Goal: Task Accomplishment & Management: Complete application form

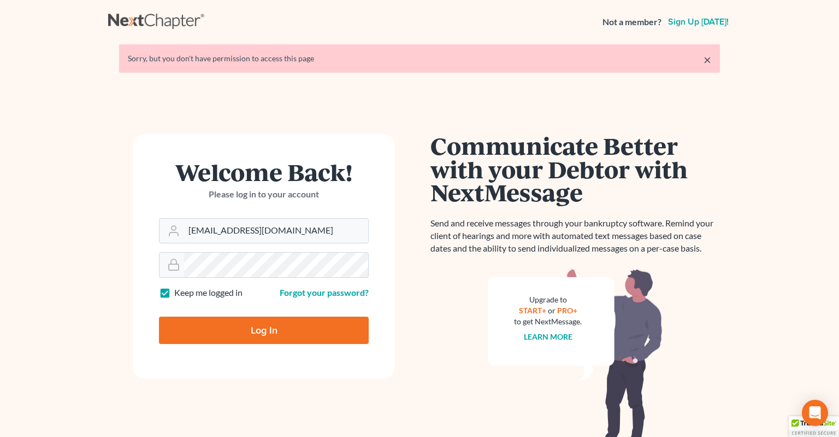
click at [233, 334] on input "Log In" at bounding box center [264, 329] width 210 height 27
type input "Thinking..."
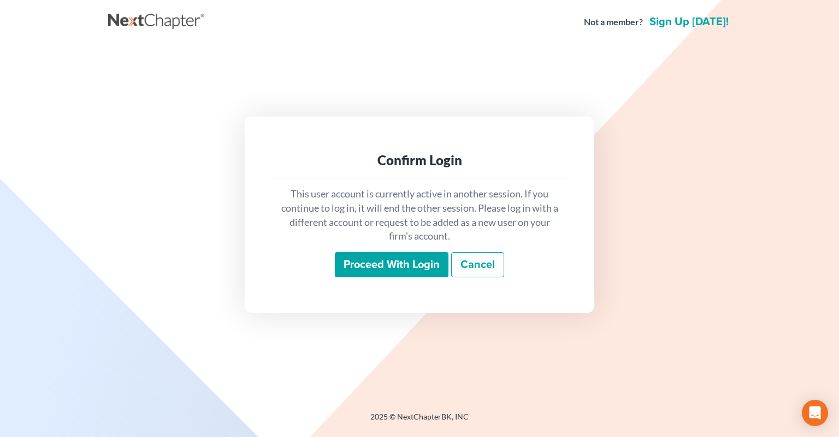
drag, startPoint x: 397, startPoint y: 264, endPoint x: 397, endPoint y: 256, distance: 8.7
click at [397, 263] on input "Proceed with login" at bounding box center [392, 264] width 114 height 25
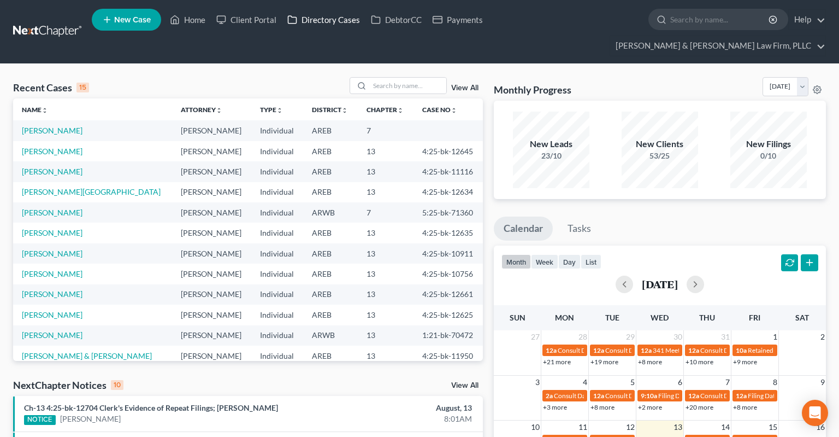
click at [318, 25] on link "Directory Cases" at bounding box center [324, 20] width 84 height 20
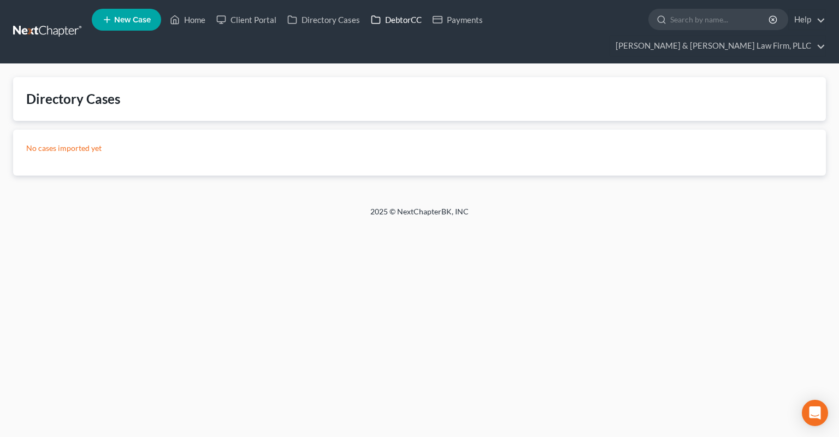
click at [403, 15] on link "DebtorCC" at bounding box center [397, 20] width 62 height 20
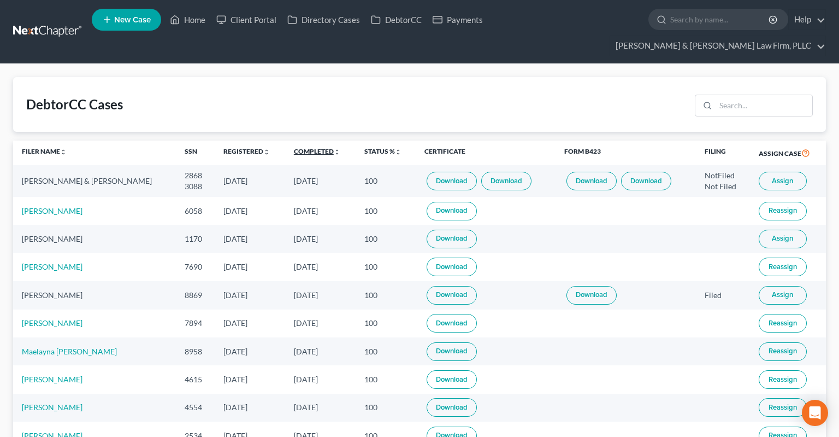
click at [294, 147] on link "Completed unfold_more expand_more expand_less" at bounding box center [317, 151] width 46 height 8
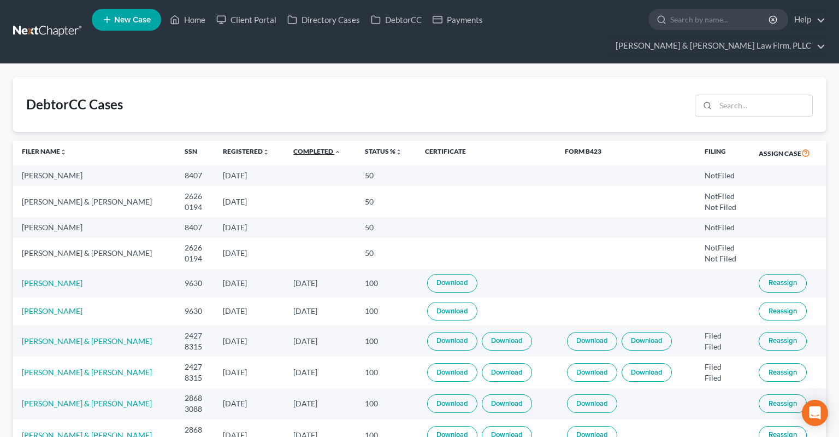
click at [298, 147] on link "Completed unfold_more expand_more expand_less" at bounding box center [317, 151] width 48 height 8
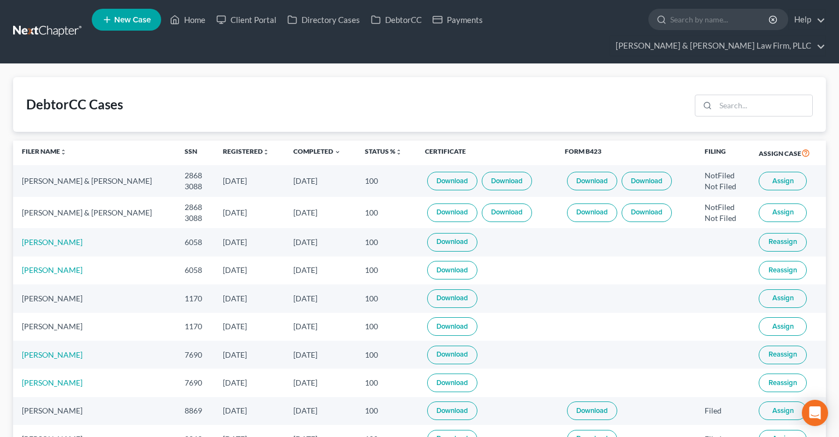
click at [770, 289] on button "Assign" at bounding box center [783, 298] width 48 height 19
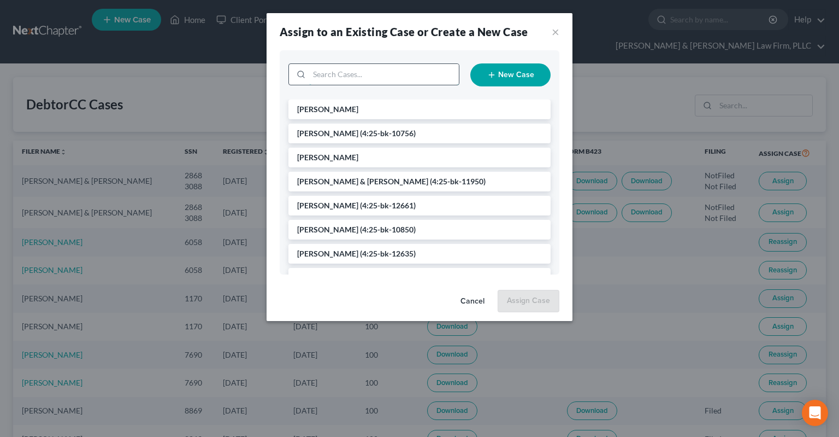
click at [366, 74] on input "search" at bounding box center [384, 74] width 150 height 21
type input "[PERSON_NAME]"
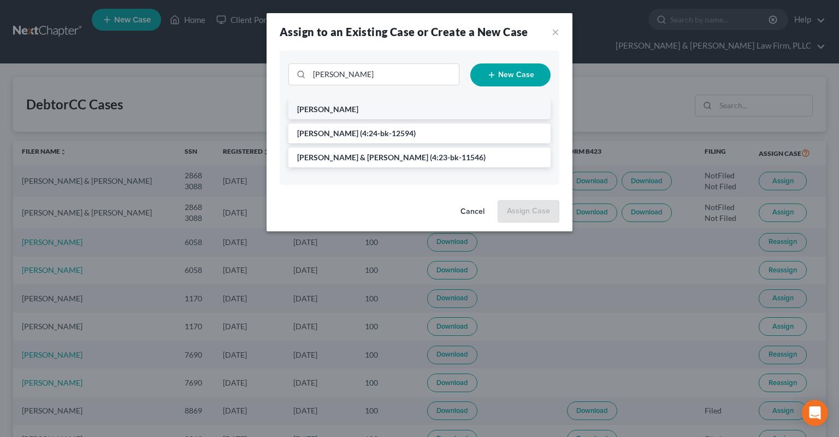
click at [368, 110] on li "[PERSON_NAME]" at bounding box center [419, 109] width 262 height 20
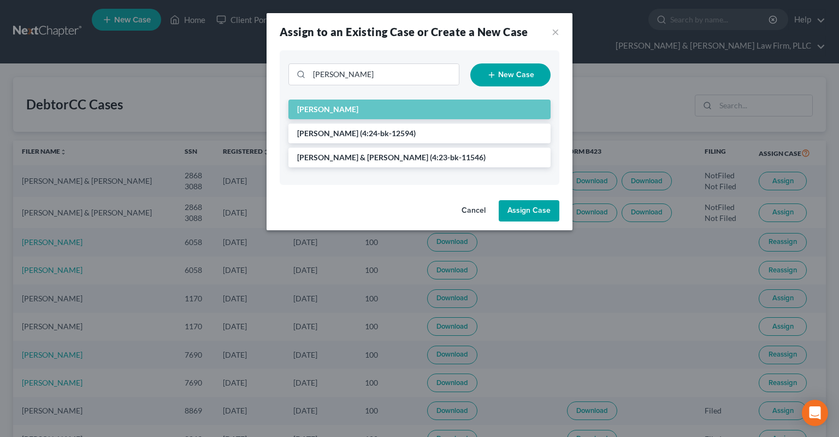
click at [520, 210] on button "Assign Case" at bounding box center [529, 211] width 61 height 22
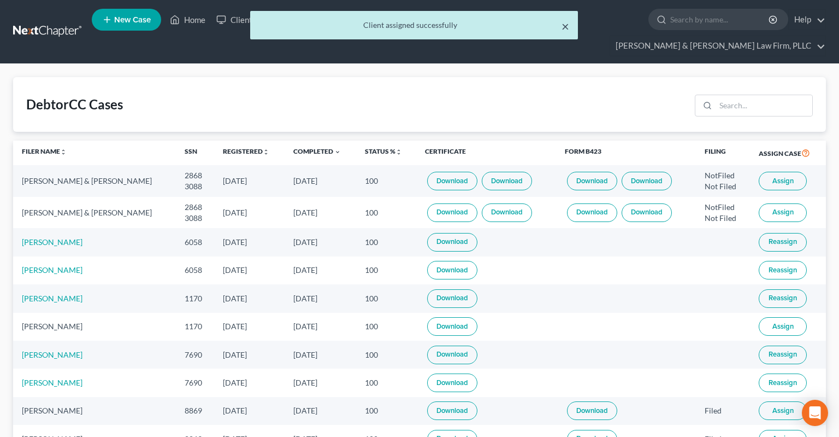
click at [565, 29] on button "×" at bounding box center [566, 26] width 8 height 13
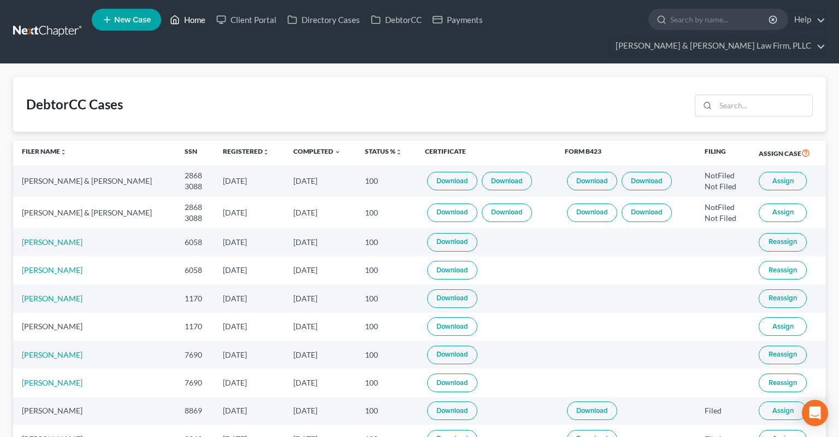
click at [210, 21] on link "Home" at bounding box center [187, 20] width 46 height 20
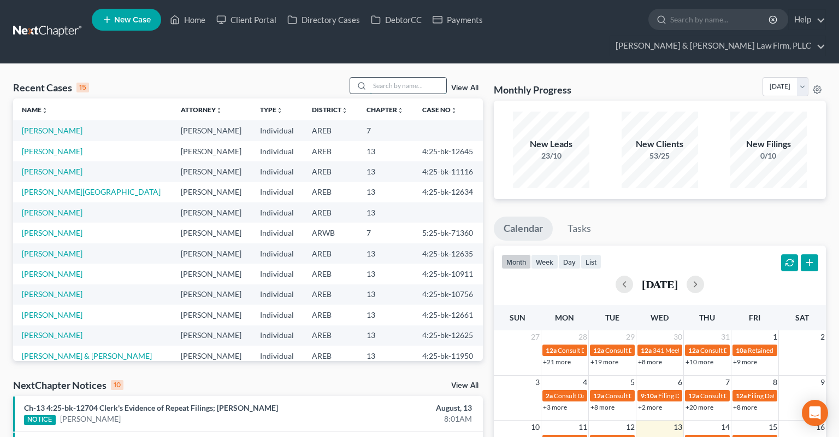
click at [400, 78] on input "search" at bounding box center [408, 86] width 76 height 16
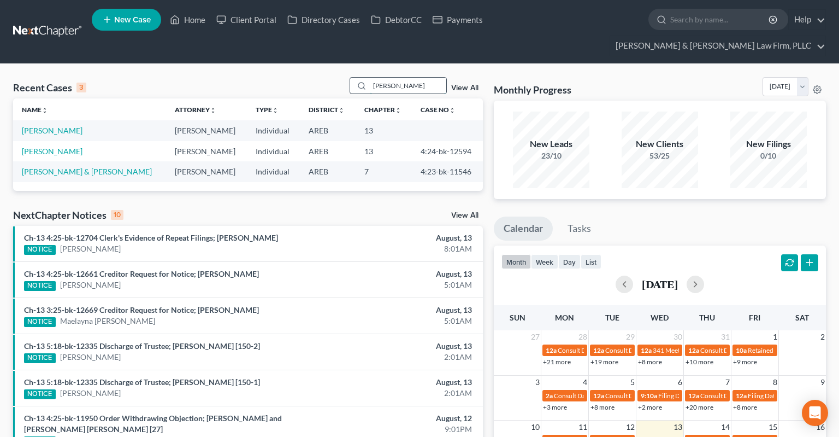
click at [393, 78] on input "angela williams" at bounding box center [408, 86] width 76 height 16
type input "angela williams"
click at [44, 126] on link "Williams, Angela" at bounding box center [52, 130] width 61 height 9
select select "2"
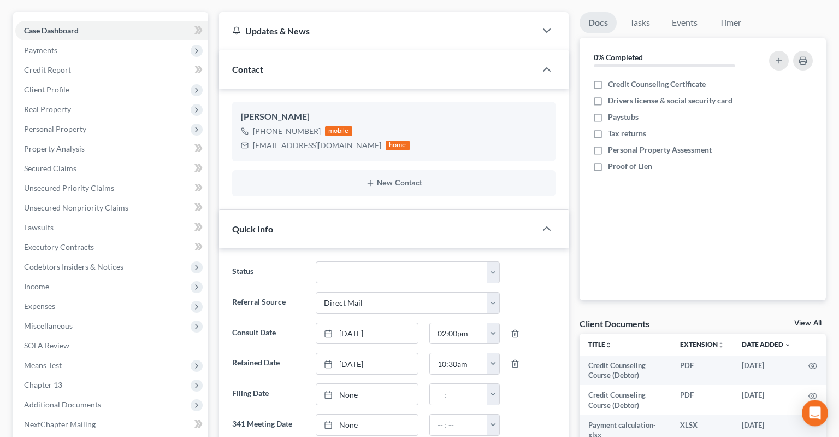
scroll to position [346, 0]
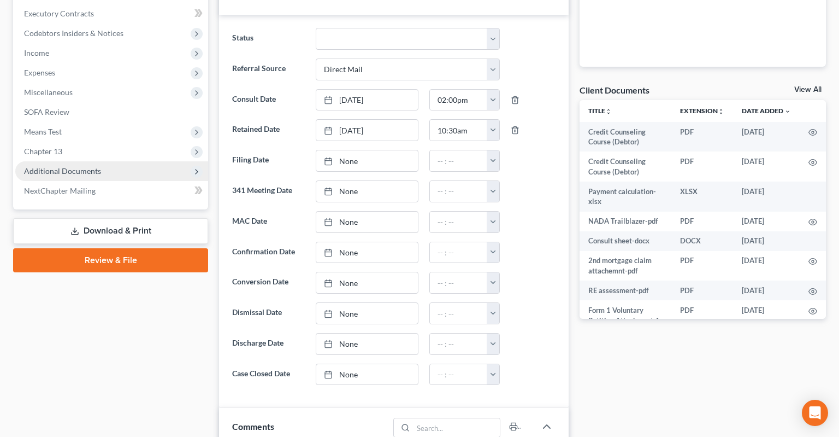
click at [122, 161] on span "Additional Documents" at bounding box center [111, 171] width 193 height 20
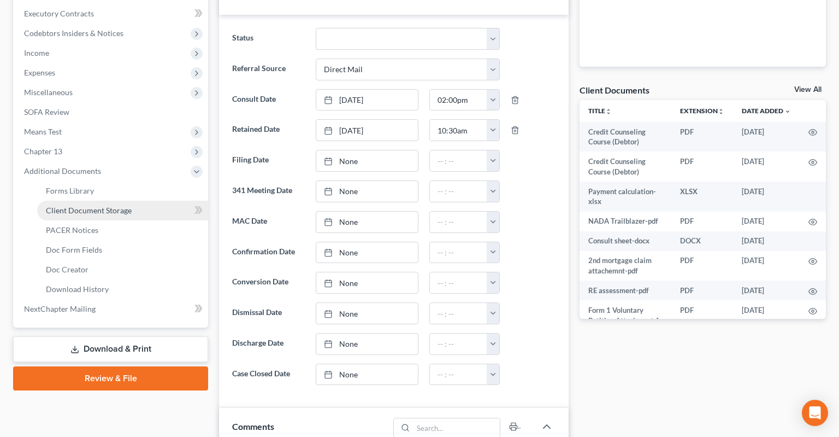
click at [132, 201] on link "Client Document Storage" at bounding box center [122, 211] width 171 height 20
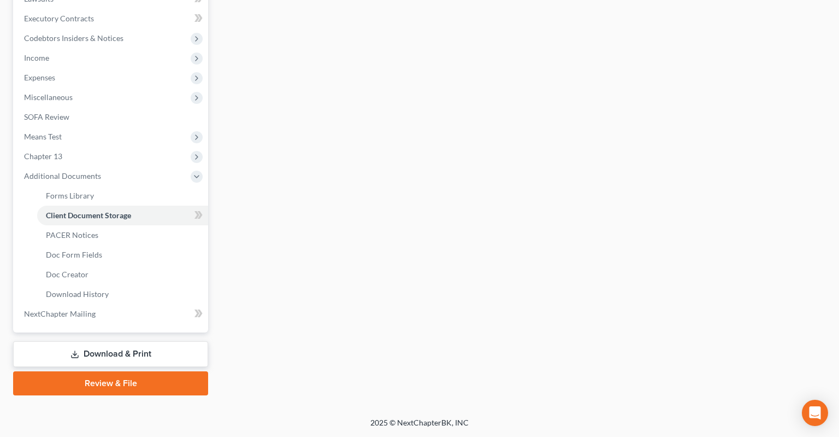
scroll to position [320, 0]
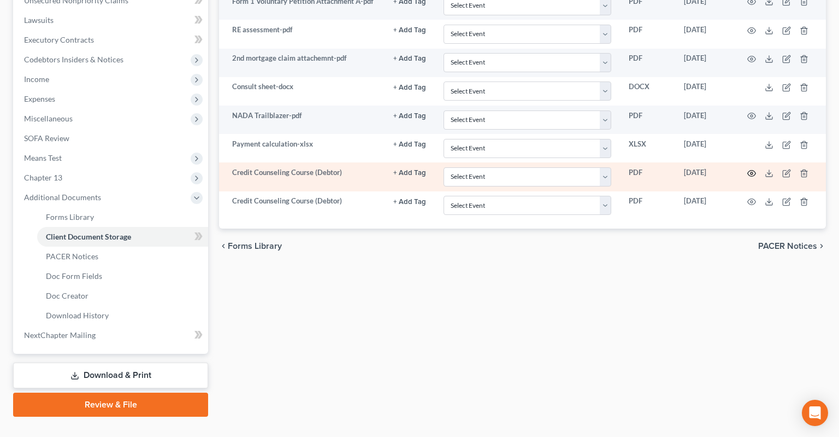
click at [753, 169] on icon "button" at bounding box center [751, 173] width 9 height 9
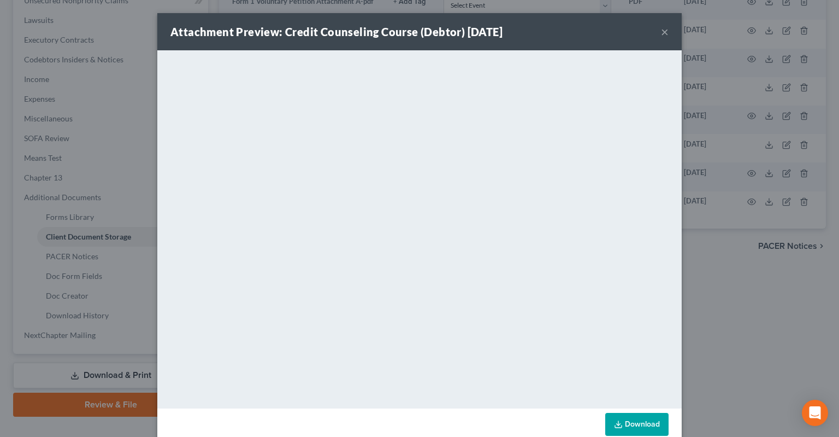
click at [663, 34] on button "×" at bounding box center [665, 31] width 8 height 13
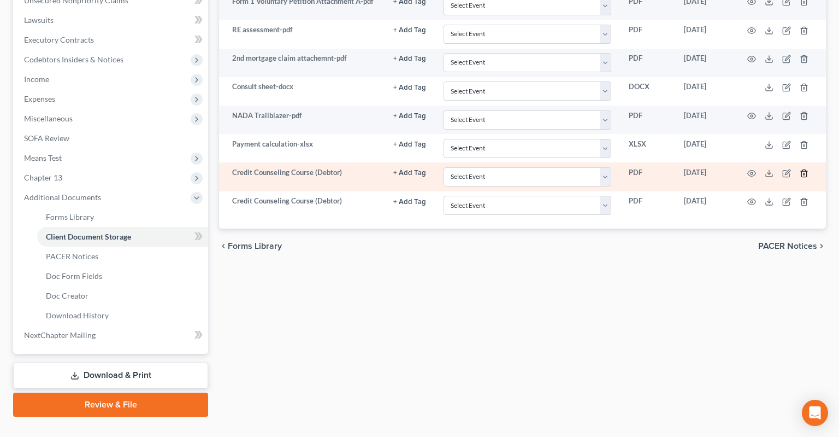
click at [805, 173] on line "button" at bounding box center [805, 174] width 0 height 2
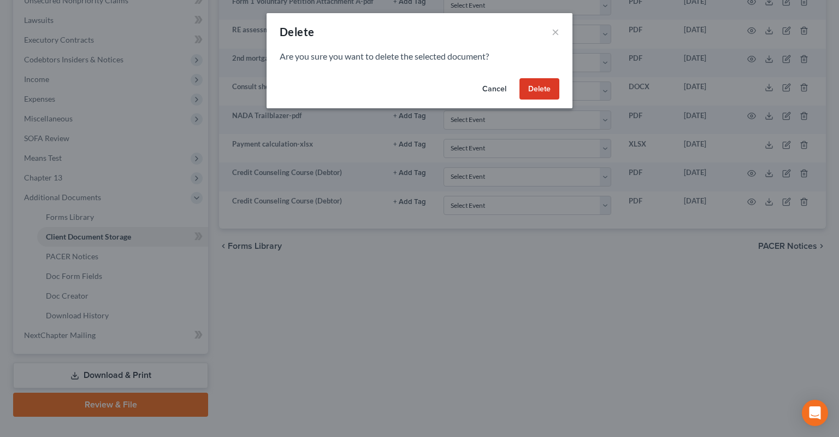
click at [552, 84] on button "Delete" at bounding box center [540, 89] width 40 height 22
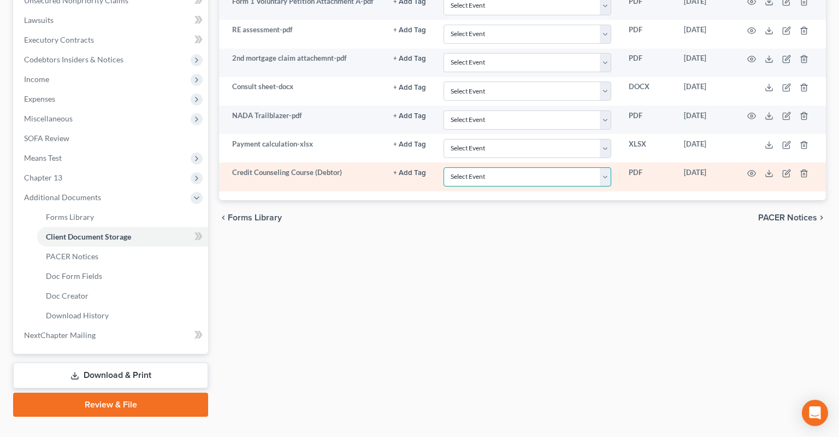
select select "0"
click option "Certificate of Credit Counseling - Debtor" at bounding box center [0, 0] width 0 height 0
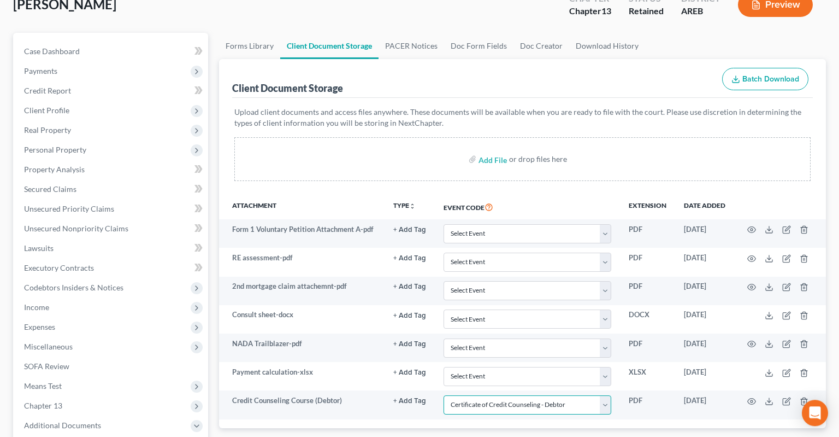
scroll to position [89, 0]
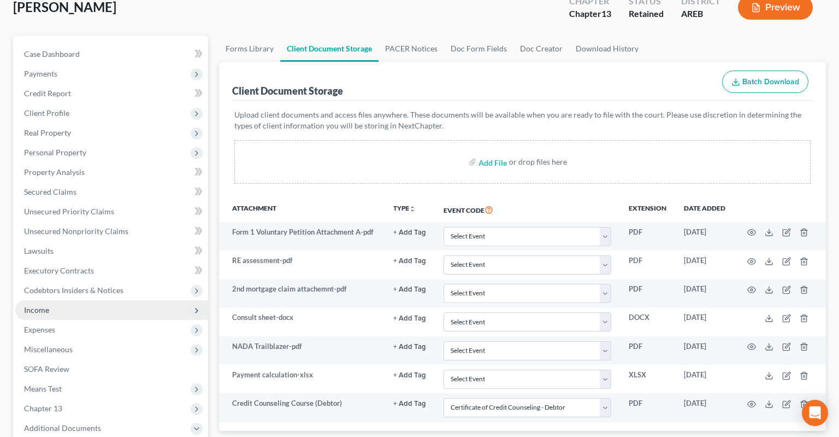
click at [84, 300] on span "Income" at bounding box center [111, 310] width 193 height 20
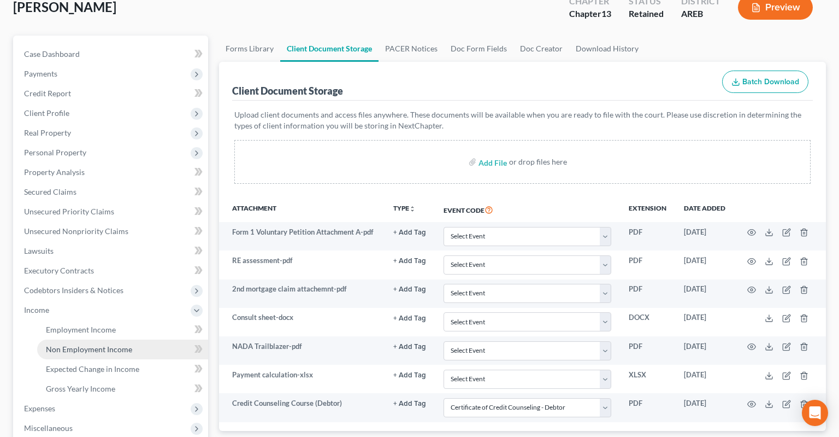
click at [87, 344] on span "Non Employment Income" at bounding box center [89, 348] width 86 height 9
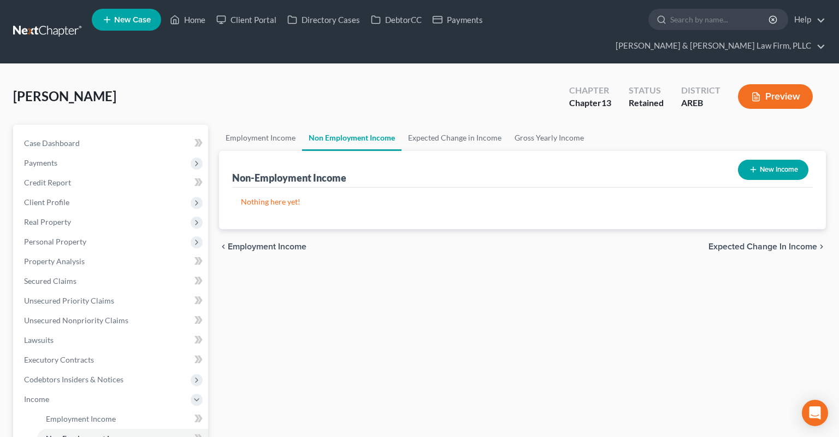
scroll to position [173, 0]
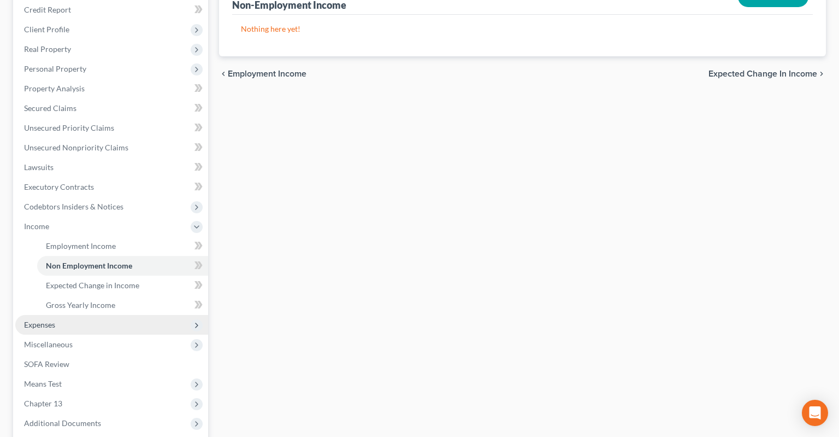
click at [84, 315] on span "Expenses" at bounding box center [111, 325] width 193 height 20
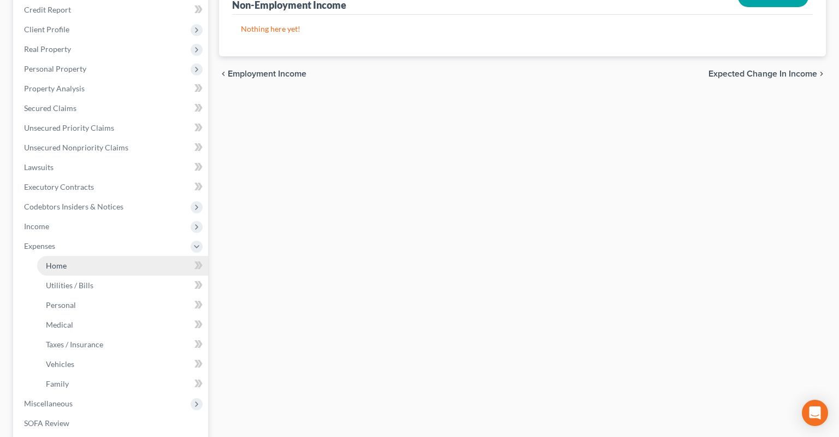
click at [110, 256] on link "Home" at bounding box center [122, 266] width 171 height 20
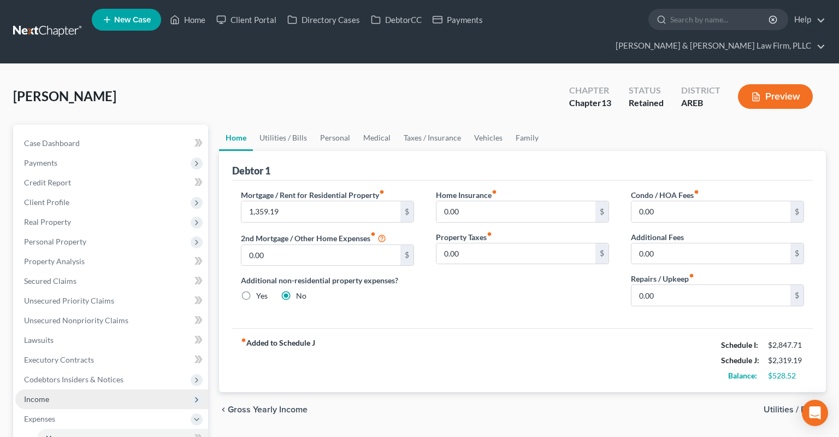
click at [93, 389] on span "Income" at bounding box center [111, 399] width 193 height 20
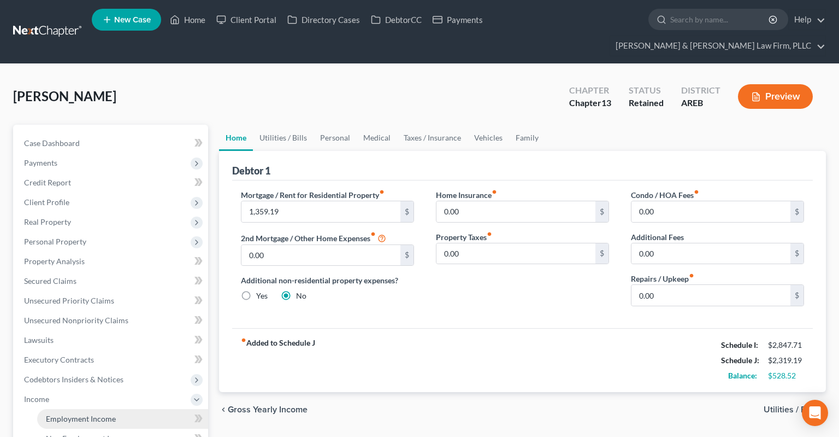
click at [104, 414] on span "Employment Income" at bounding box center [81, 418] width 70 height 9
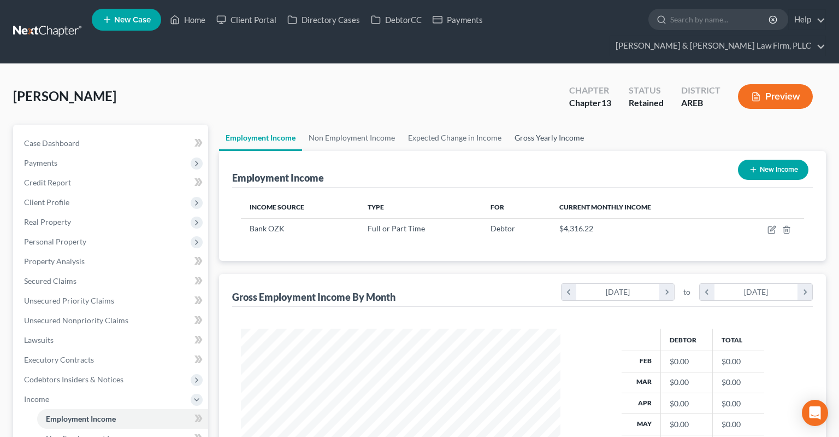
scroll to position [195, 341]
click at [533, 125] on link "Gross Yearly Income" at bounding box center [549, 138] width 82 height 26
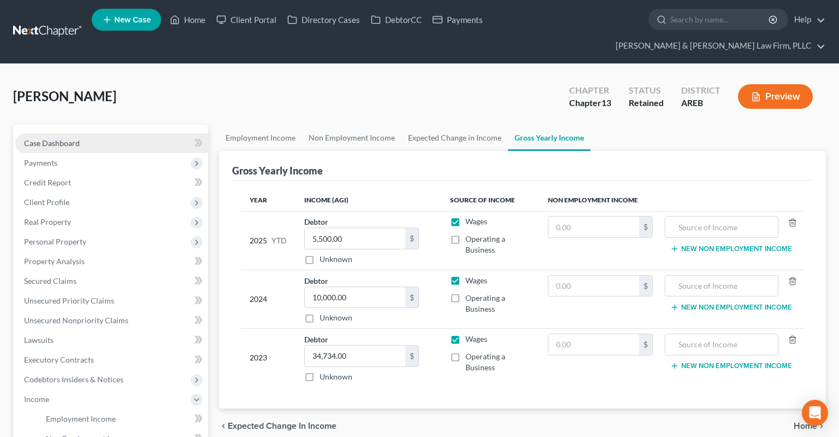
click at [110, 133] on link "Case Dashboard" at bounding box center [111, 143] width 193 height 20
select select "2"
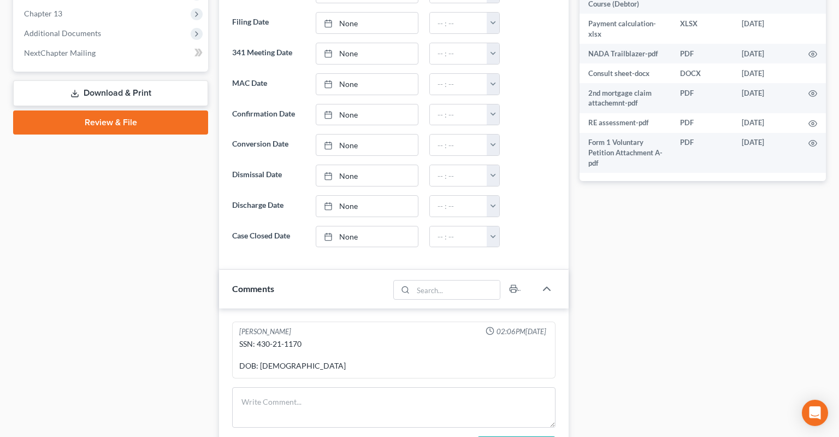
scroll to position [519, 0]
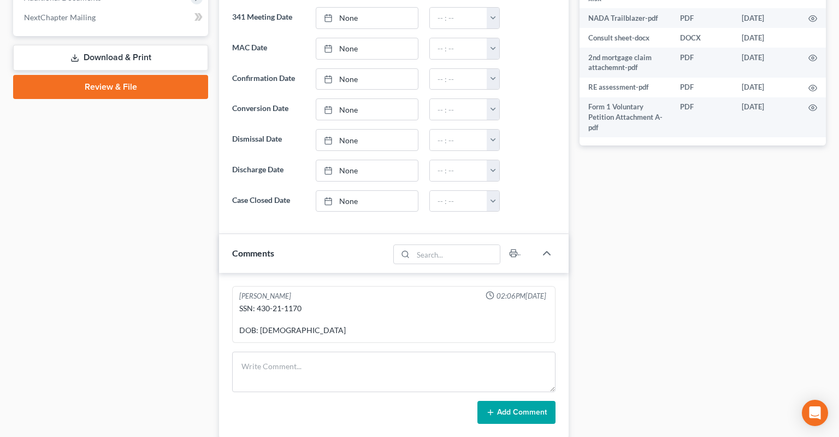
click at [264, 303] on div "SSN: 430-21-1170 DOB: 06/01/1968" at bounding box center [393, 319] width 309 height 33
drag, startPoint x: 264, startPoint y: 287, endPoint x: 300, endPoint y: 293, distance: 37.0
click at [300, 303] on div "SSN: 430-21-1170 DOB: 06/01/1968" at bounding box center [393, 319] width 309 height 33
copy div "430-21-1170"
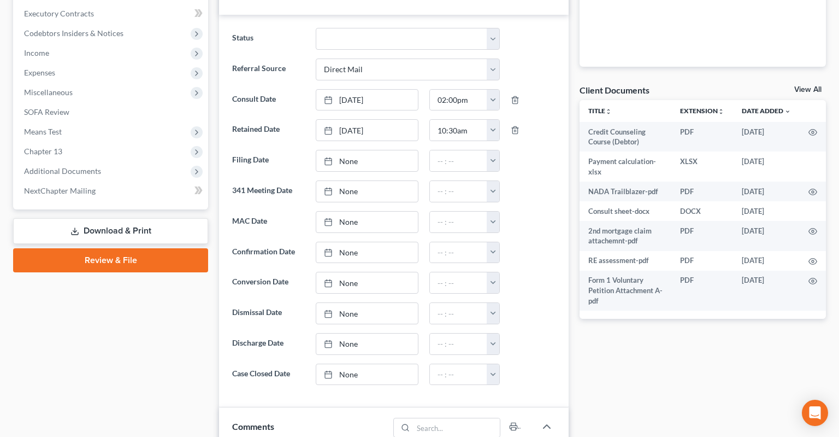
click at [142, 248] on link "Review & File" at bounding box center [110, 260] width 195 height 24
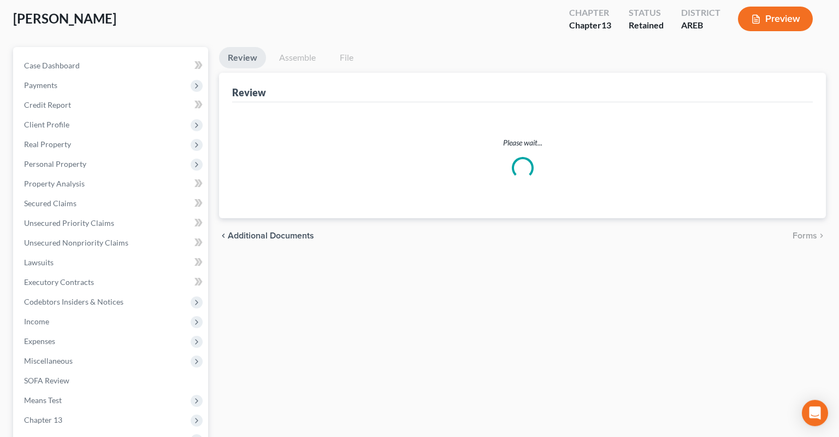
scroll to position [28, 0]
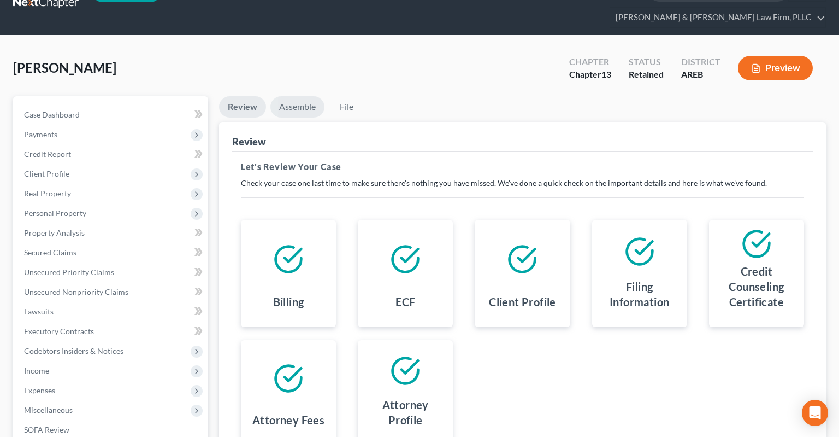
click at [281, 96] on link "Assemble" at bounding box center [297, 106] width 54 height 21
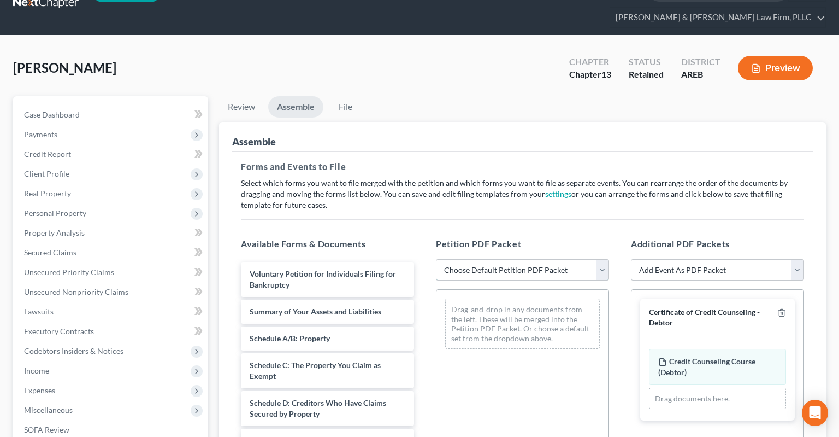
select select "0"
click option "Complete Bankruptcy Petition (all forms and schedules)" at bounding box center [0, 0] width 0 height 0
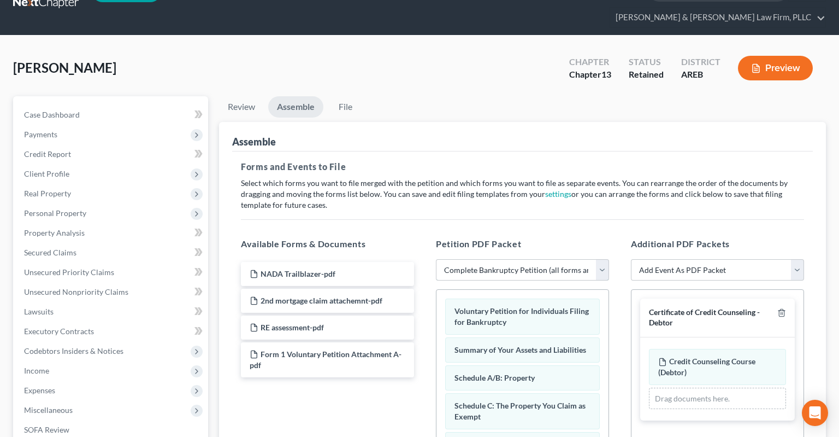
scroll to position [144, 0]
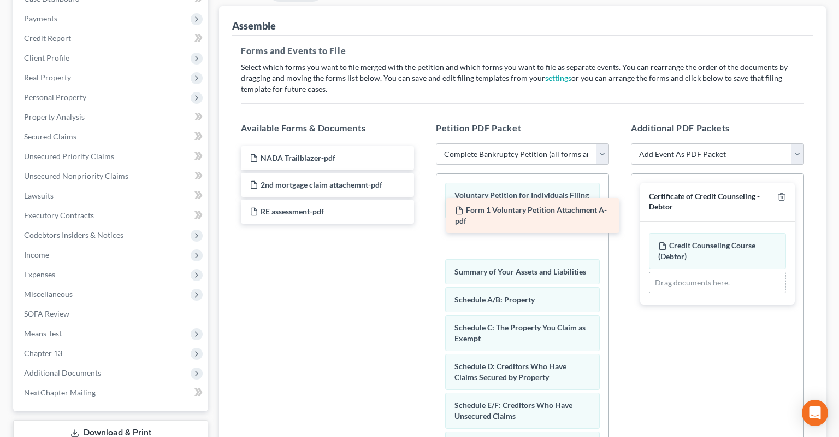
drag, startPoint x: 369, startPoint y: 217, endPoint x: 574, endPoint y: 215, distance: 204.9
click at [423, 215] on div "Form 1 Voluntary Petition Attachment A-pdf NADA Trailblazer-pdf 2nd mortgage cl…" at bounding box center [327, 185] width 191 height 78
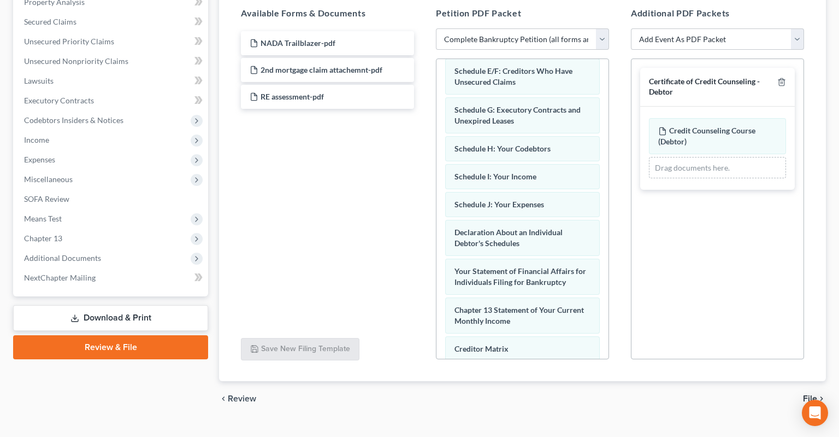
scroll to position [375, 0]
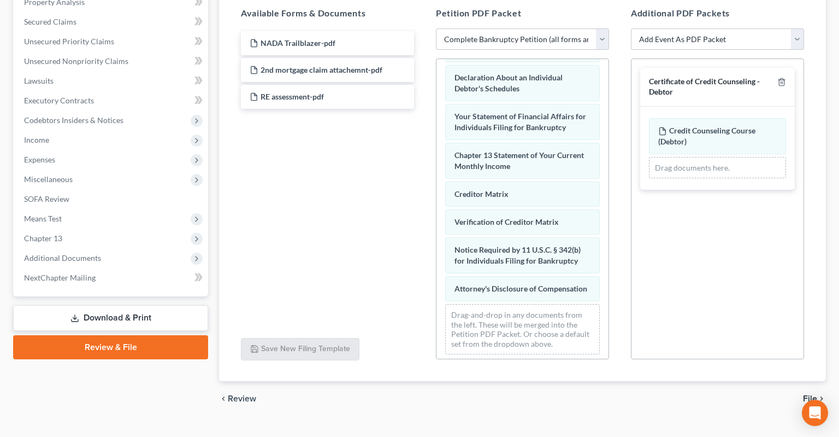
click at [822, 394] on icon "chevron_right" at bounding box center [821, 398] width 9 height 9
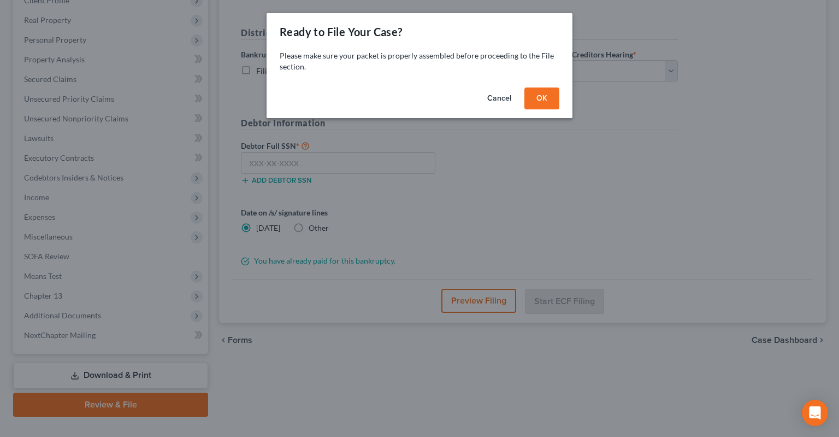
click at [543, 103] on button "OK" at bounding box center [541, 98] width 35 height 22
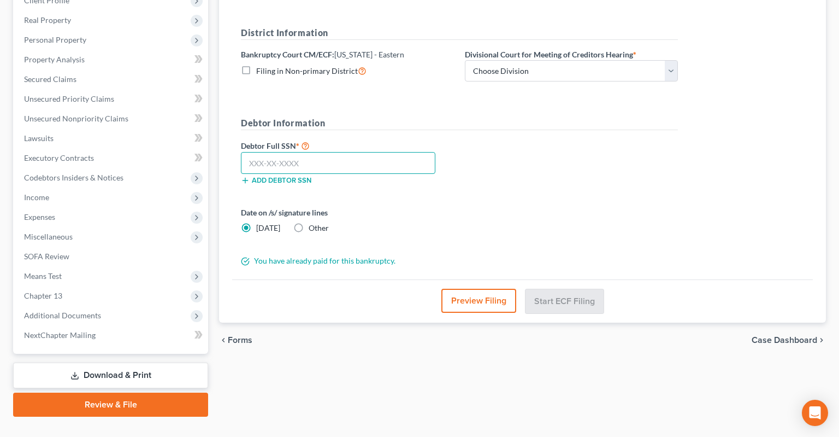
click at [379, 152] on input "text" at bounding box center [338, 163] width 194 height 22
paste input "430-21-1170"
type input "430-21-1170"
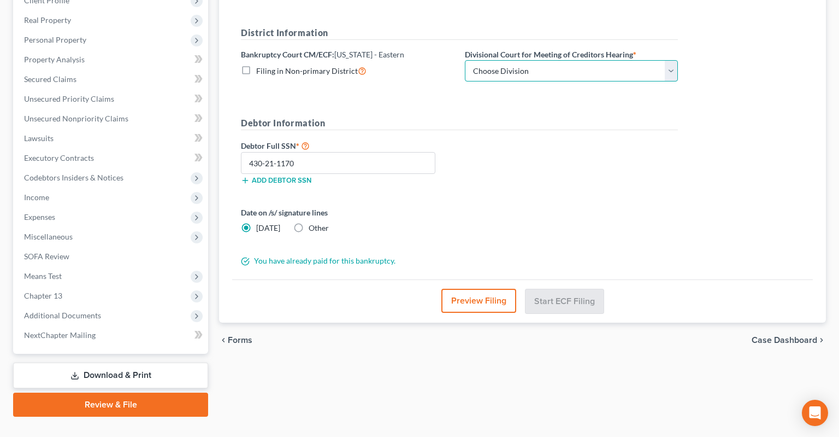
click at [465, 60] on select "Choose Division Delta Division Northern Division Central Division" at bounding box center [571, 71] width 213 height 22
select select "2"
click option "Central Division" at bounding box center [0, 0] width 0 height 0
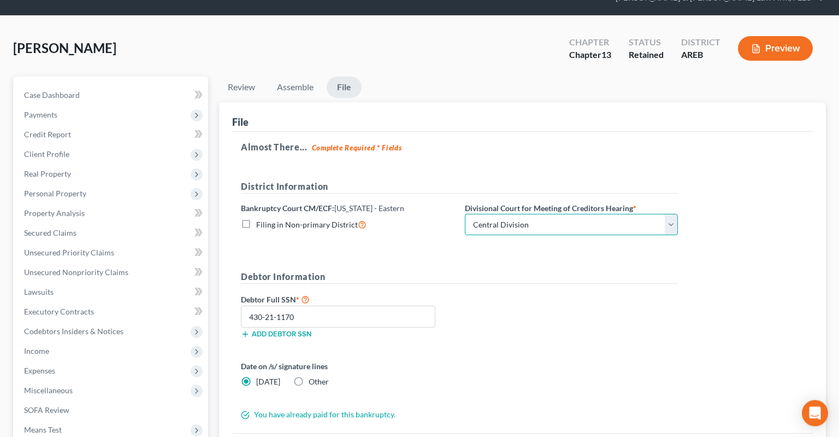
scroll to position [28, 0]
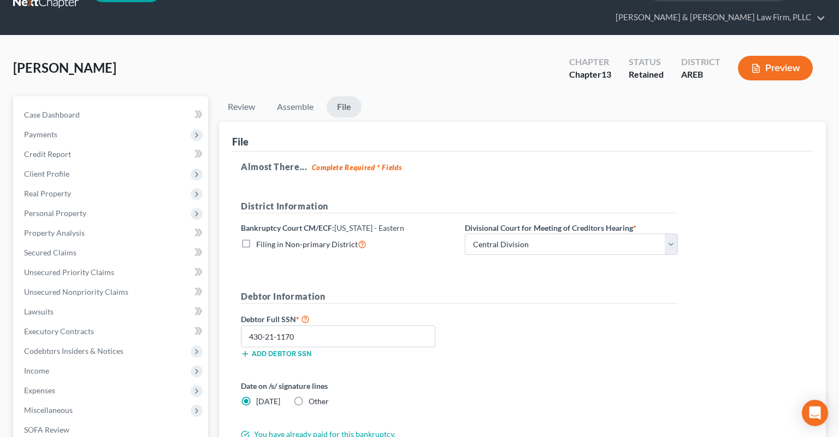
click at [770, 56] on button "Preview" at bounding box center [775, 68] width 75 height 25
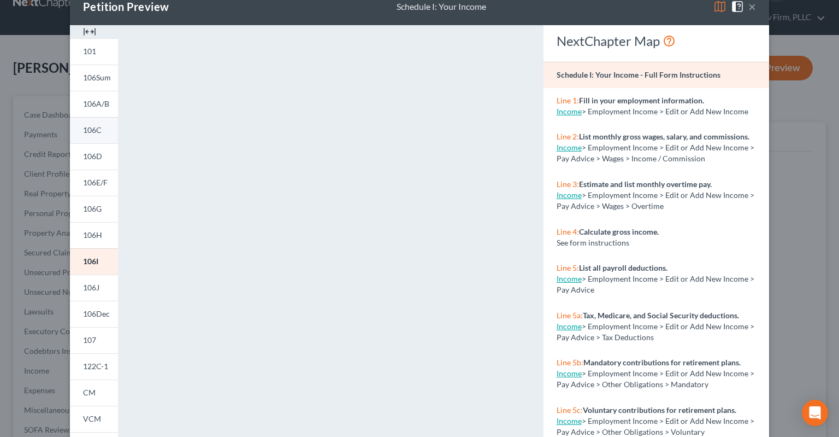
scroll to position [0, 0]
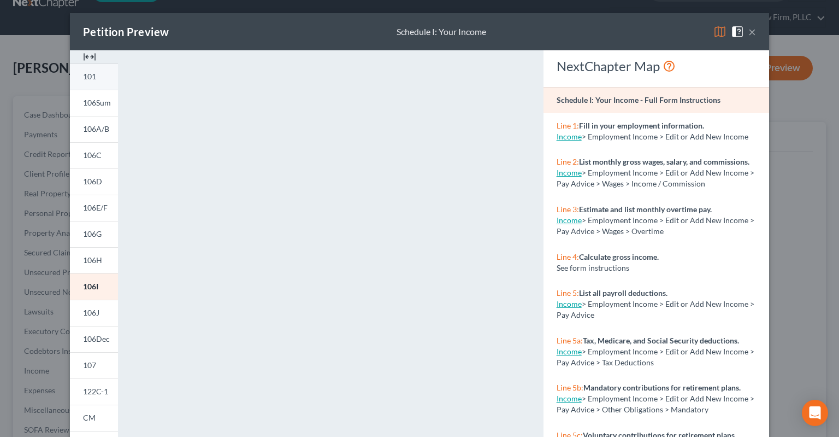
click at [86, 70] on link "101" at bounding box center [94, 76] width 48 height 26
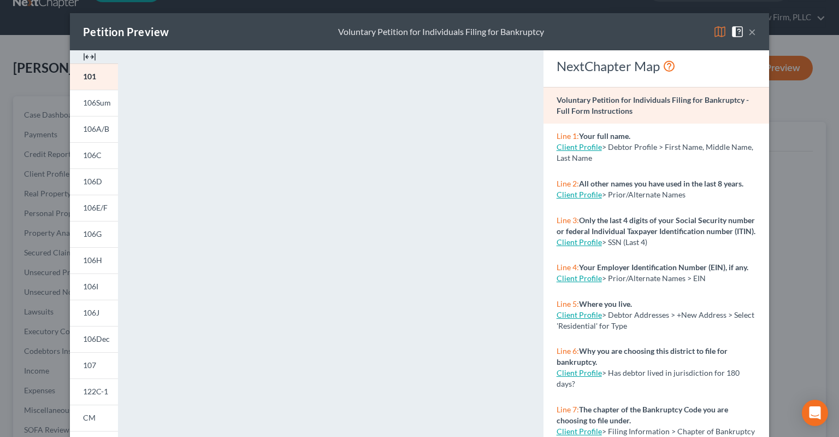
click at [751, 32] on button "×" at bounding box center [752, 31] width 8 height 13
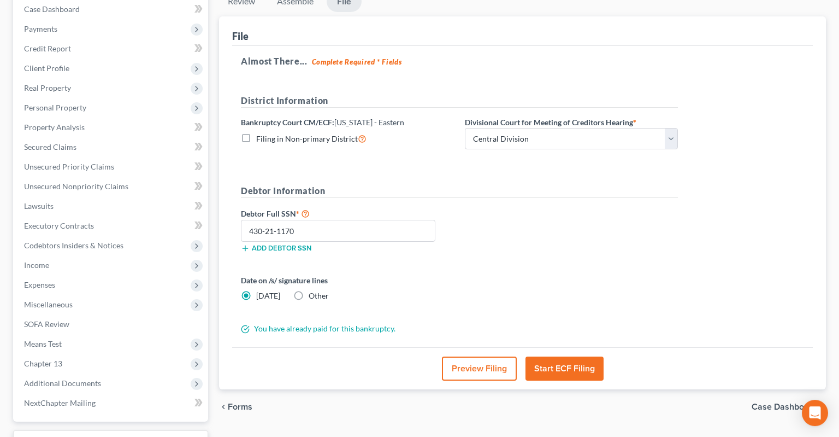
scroll to position [144, 0]
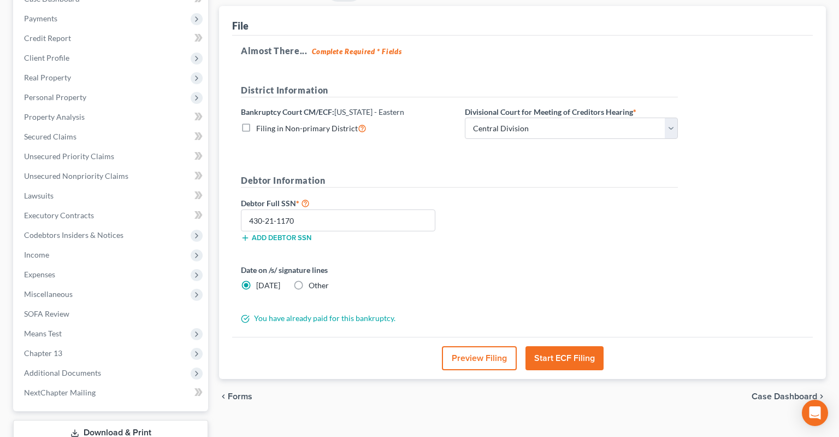
click at [554, 346] on button "Start ECF Filing" at bounding box center [565, 358] width 78 height 24
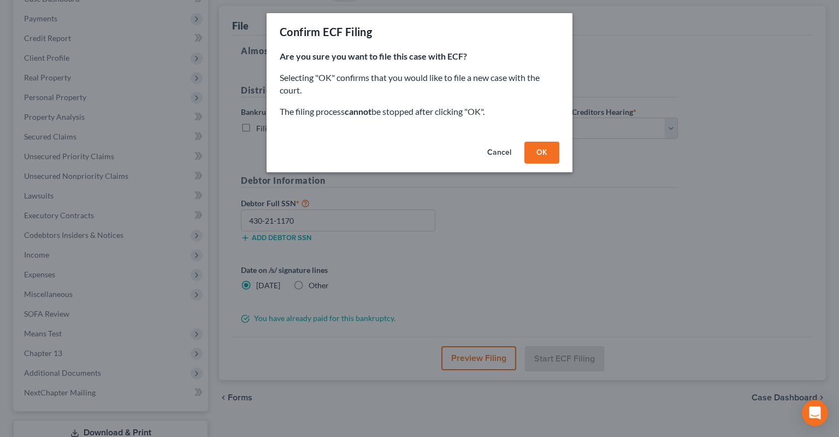
click at [539, 145] on button "OK" at bounding box center [541, 153] width 35 height 22
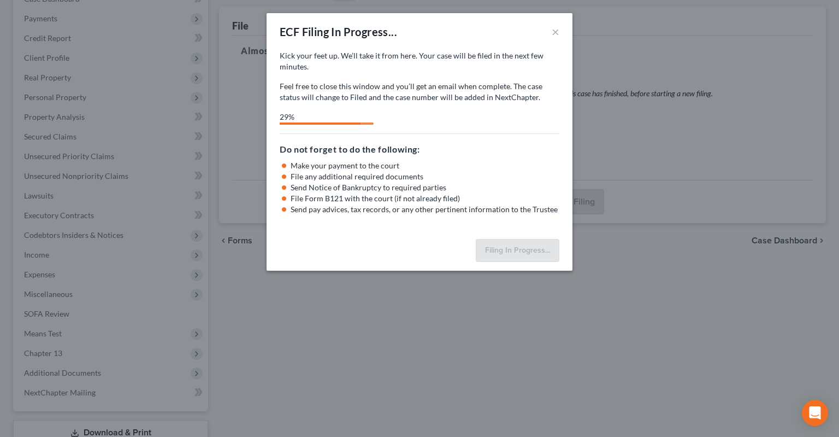
select select "2"
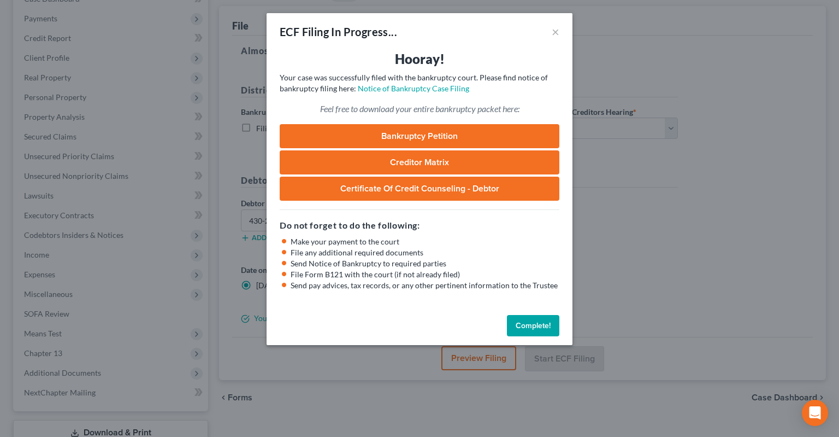
click at [528, 321] on button "Complete!" at bounding box center [533, 326] width 52 height 22
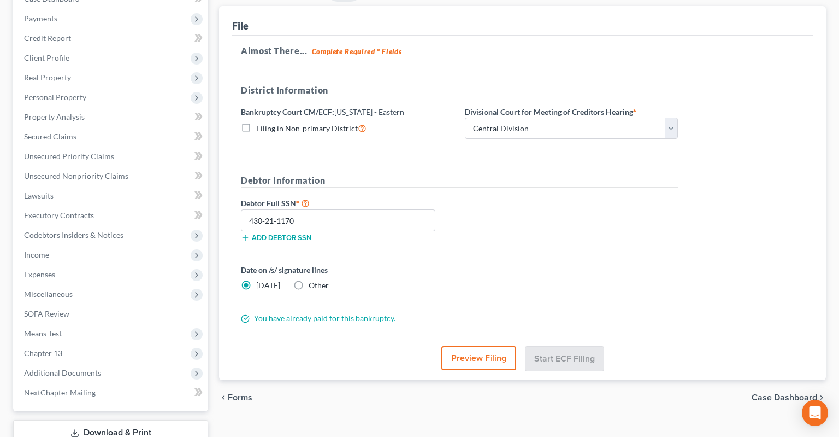
scroll to position [0, 0]
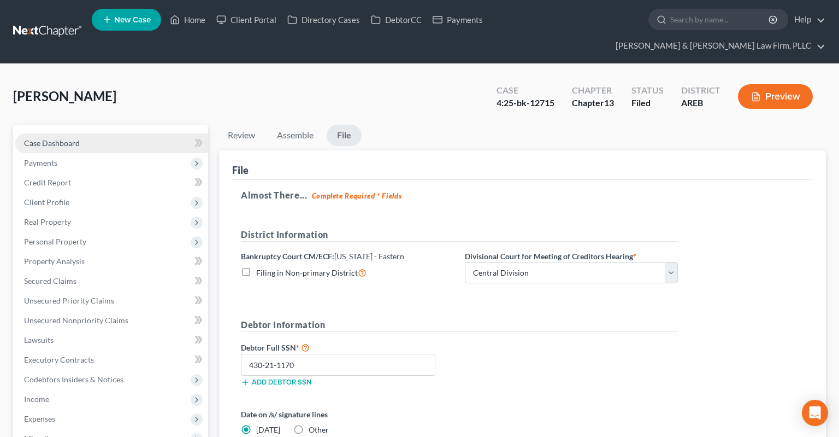
click at [97, 133] on link "Case Dashboard" at bounding box center [111, 143] width 193 height 20
select select "2"
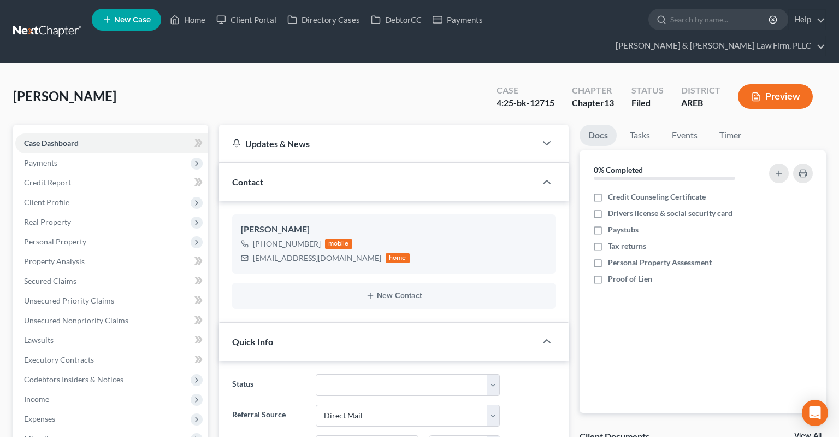
click at [279, 77] on div "Williams, Angela Upgraded Case 4:25-bk-12715 Chapter Chapter 13 Status Filed Di…" at bounding box center [419, 101] width 813 height 48
click at [316, 374] on select "Awaiting 341 Chapter 7 - Attended Meeting Confirmed Discharged Dismissed New Co…" at bounding box center [408, 385] width 184 height 22
select select "0"
click option "Awaiting 341" at bounding box center [0, 0] width 0 height 0
drag, startPoint x: 475, startPoint y: 85, endPoint x: 533, endPoint y: 84, distance: 57.9
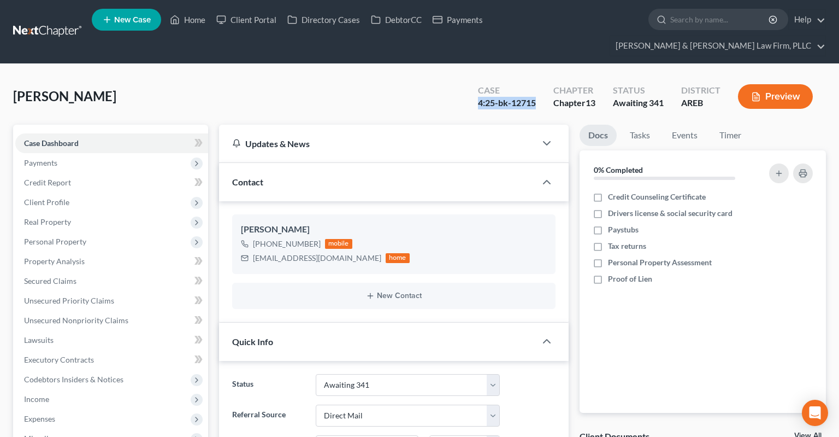
click at [533, 97] on div "4:25-bk-12715" at bounding box center [507, 103] width 58 height 13
copy div "4:25-bk-12715"
click at [96, 153] on span "Payments" at bounding box center [111, 163] width 193 height 20
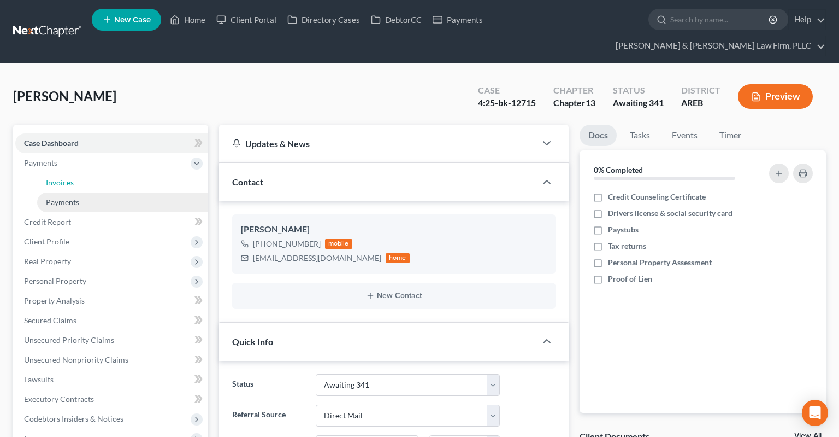
click at [93, 173] on link "Invoices" at bounding box center [122, 183] width 171 height 20
